Goal: Task Accomplishment & Management: Use online tool/utility

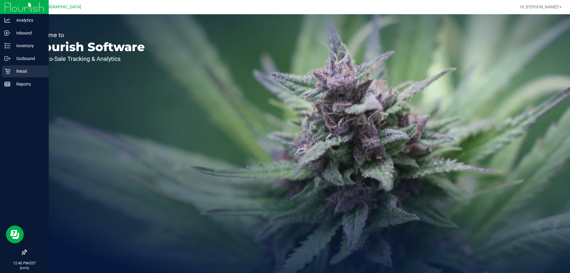
click at [9, 68] on div "Retail" at bounding box center [25, 71] width 47 height 12
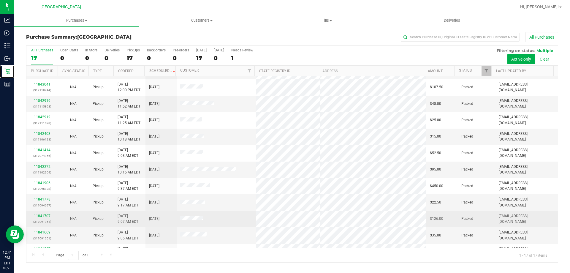
scroll to position [107, 0]
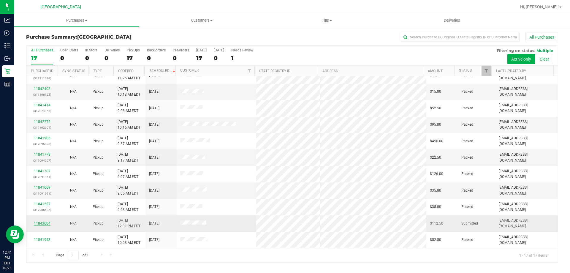
click at [44, 224] on link "11843604" at bounding box center [42, 223] width 17 height 4
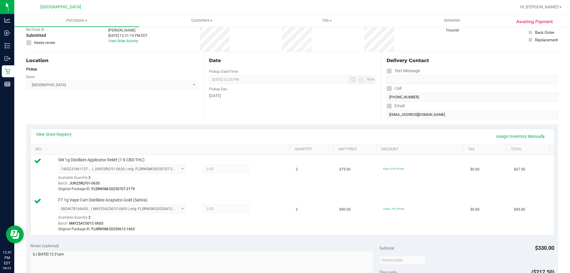
scroll to position [89, 0]
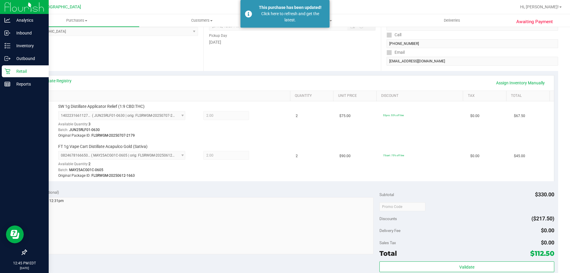
click at [12, 75] on div "Retail" at bounding box center [25, 71] width 47 height 12
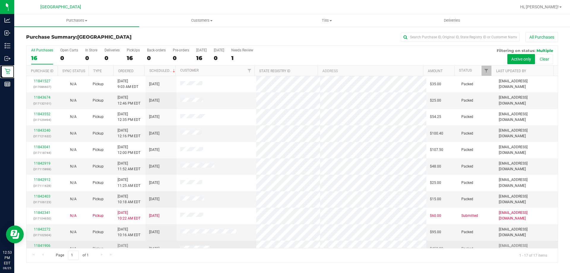
scroll to position [107, 0]
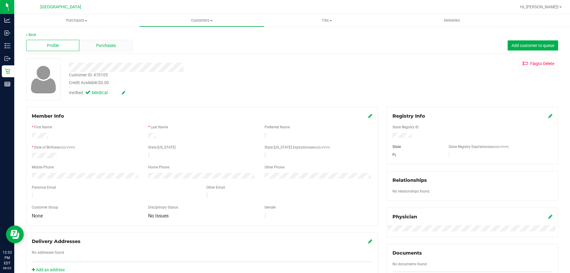
click at [114, 48] on span "Purchases" at bounding box center [106, 45] width 20 height 6
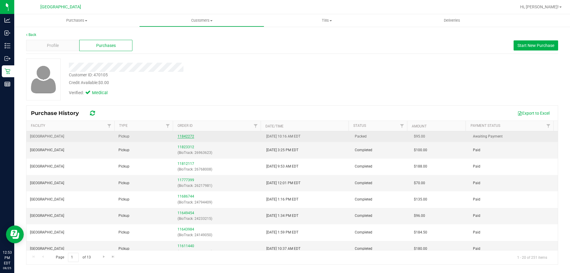
click at [180, 136] on link "11842272" at bounding box center [185, 136] width 17 height 4
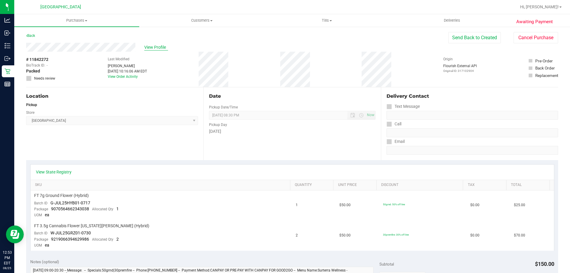
click at [164, 47] on span "View Profile" at bounding box center [156, 47] width 24 height 6
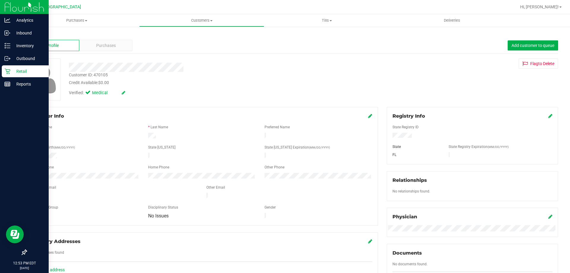
click at [18, 70] on p "Retail" at bounding box center [28, 71] width 36 height 7
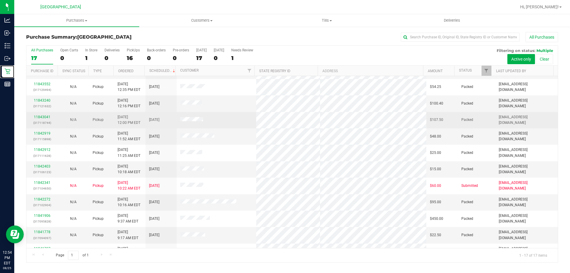
scroll to position [18, 0]
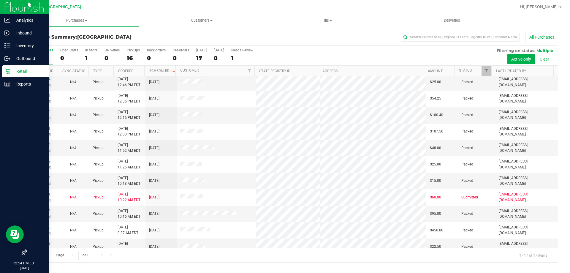
click at [8, 69] on icon at bounding box center [7, 72] width 6 height 6
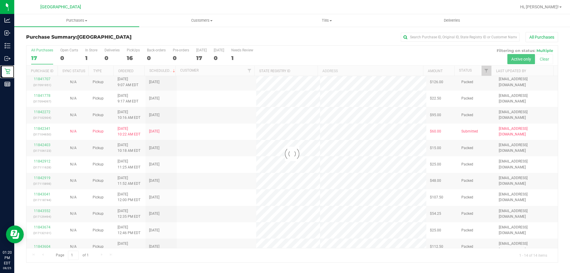
scroll to position [0, 0]
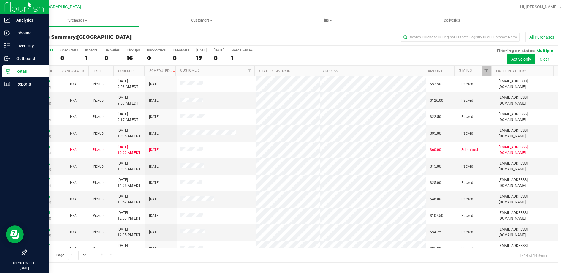
click at [15, 75] on div "Retail" at bounding box center [25, 71] width 47 height 12
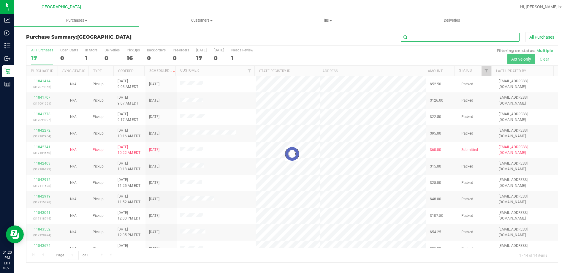
click at [445, 35] on input "text" at bounding box center [460, 37] width 119 height 9
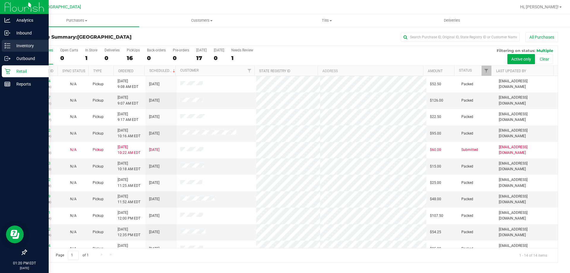
click at [5, 47] on icon at bounding box center [7, 46] width 6 height 6
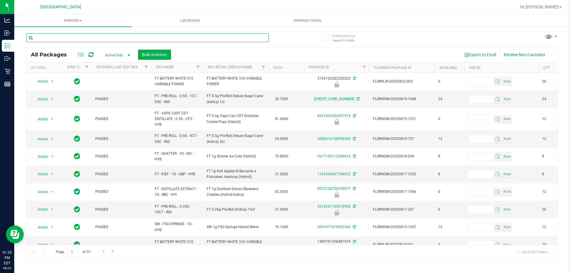
click at [47, 36] on input "text" at bounding box center [147, 37] width 242 height 9
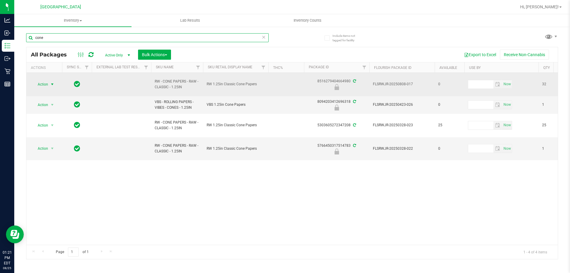
type input "cone"
click at [49, 84] on span "select" at bounding box center [52, 84] width 7 height 8
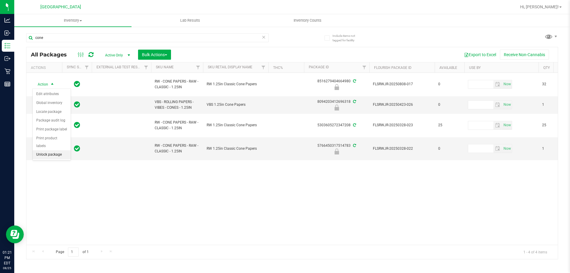
click at [60, 150] on li "Unlock package" at bounding box center [52, 154] width 38 height 9
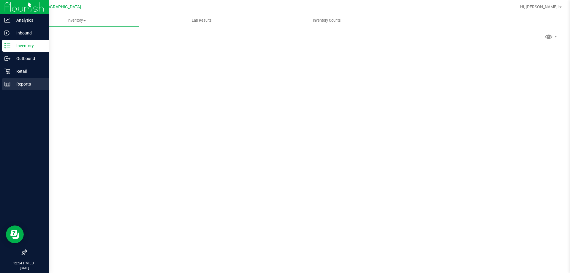
click at [10, 83] on div "Reports" at bounding box center [25, 84] width 47 height 12
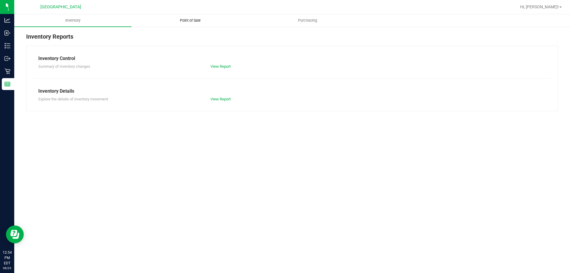
click at [190, 19] on span "Point of Sale" at bounding box center [190, 20] width 37 height 5
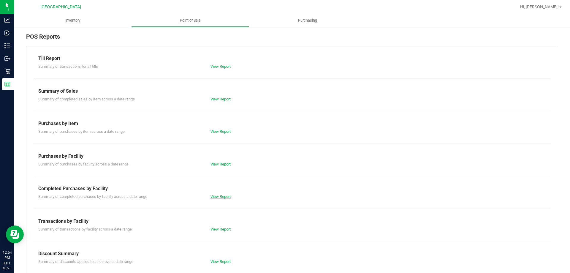
click at [219, 195] on link "View Report" at bounding box center [220, 196] width 20 height 4
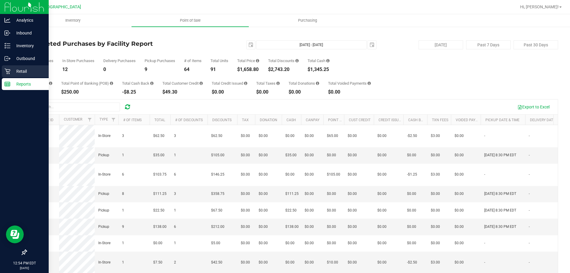
click at [21, 70] on p "Retail" at bounding box center [28, 71] width 36 height 7
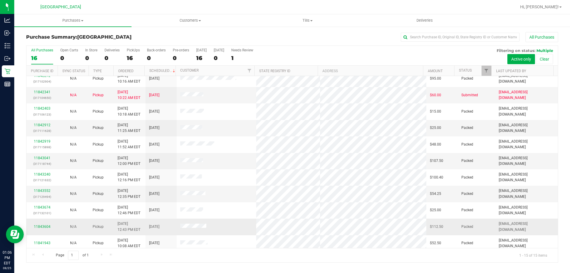
scroll to position [74, 0]
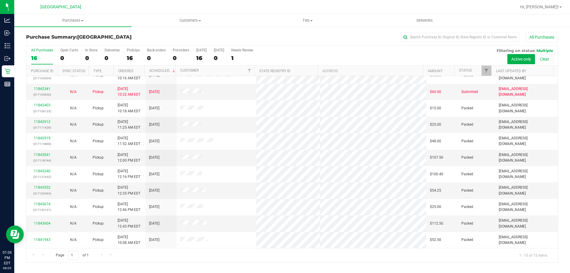
drag, startPoint x: 248, startPoint y: 218, endPoint x: 277, endPoint y: 45, distance: 175.8
click at [277, 45] on div "Purchase Summary: Orange Park WC All Purchases" at bounding box center [292, 38] width 532 height 13
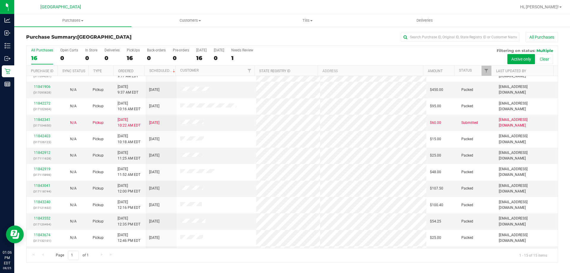
scroll to position [0, 0]
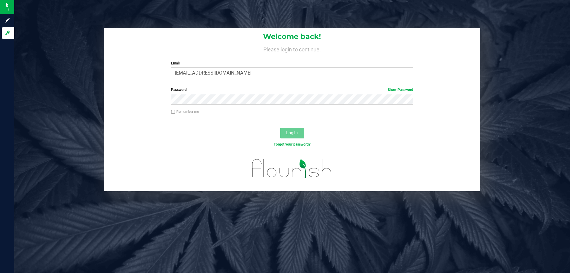
type input "[EMAIL_ADDRESS][DOMAIN_NAME]"
click at [280, 128] on button "Log In" at bounding box center [292, 133] width 24 height 11
